Goal: Task Accomplishment & Management: Use online tool/utility

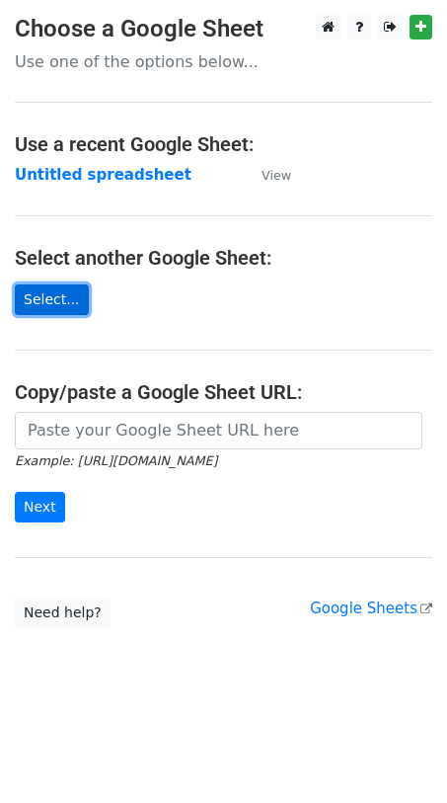
click at [47, 295] on link "Select..." at bounding box center [52, 299] width 74 height 31
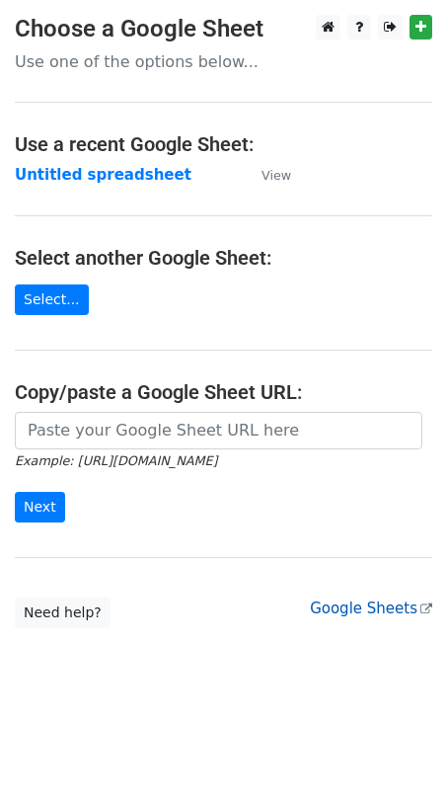
click at [352, 605] on link "Google Sheets" at bounding box center [371, 608] width 122 height 18
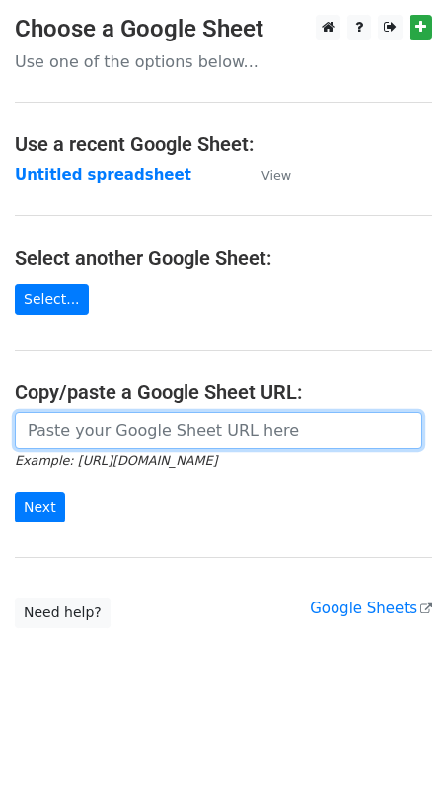
click at [128, 433] on input "url" at bounding box center [219, 431] width 408 height 38
paste input "https://docs.google.com/spreadsheets/d/16Cyoau0hAke_tirOzFU59uc9VDWPgibvMt0SKRn…"
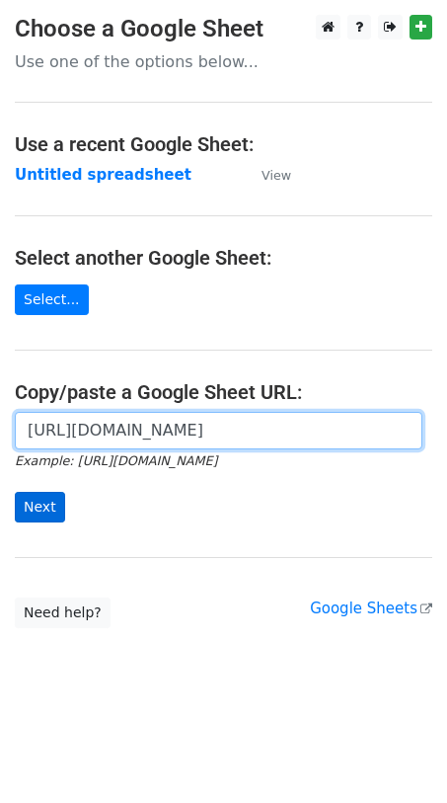
type input "https://docs.google.com/spreadsheets/d/16Cyoau0hAke_tirOzFU59uc9VDWPgibvMt0SKRn…"
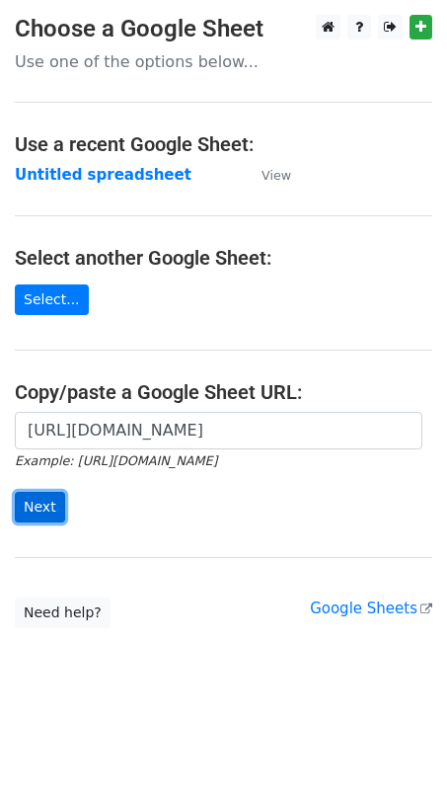
scroll to position [0, 0]
click at [53, 512] on input "Next" at bounding box center [40, 507] width 50 height 31
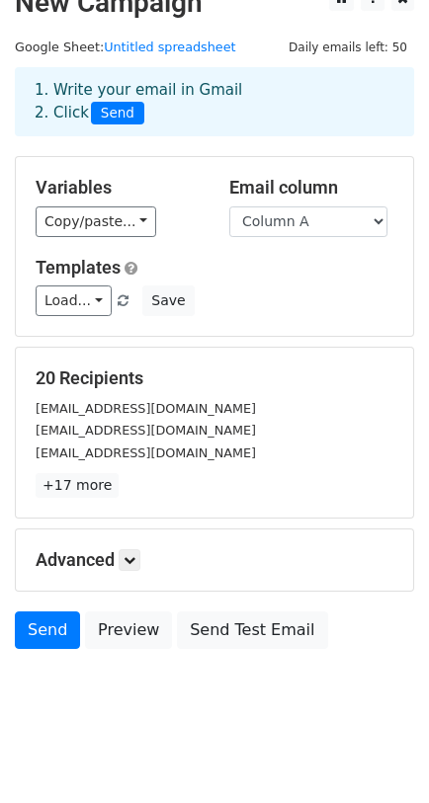
scroll to position [42, 0]
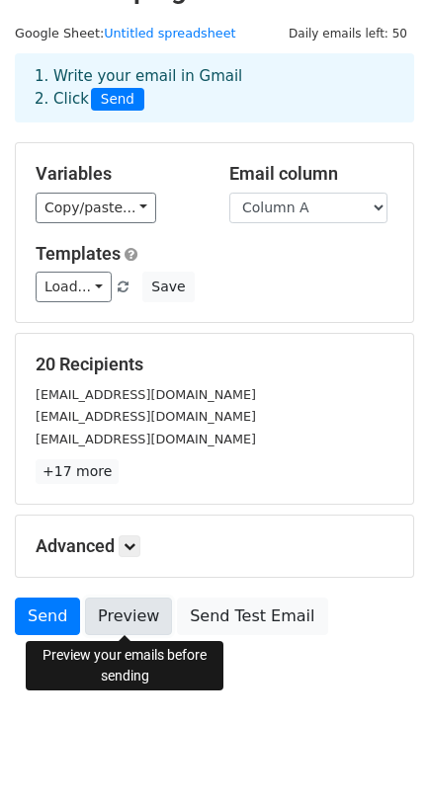
click at [110, 616] on link "Preview" at bounding box center [128, 616] width 87 height 38
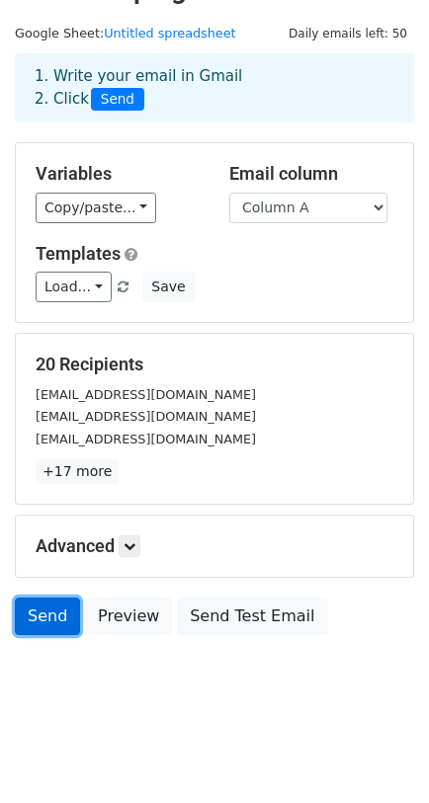
click at [58, 616] on link "Send" at bounding box center [47, 616] width 65 height 38
click at [53, 611] on link "Send" at bounding box center [47, 616] width 65 height 38
click at [52, 605] on link "Send" at bounding box center [47, 616] width 65 height 38
click at [56, 624] on link "Send" at bounding box center [47, 616] width 65 height 38
